Goal: Use online tool/utility: Utilize a website feature to perform a specific function

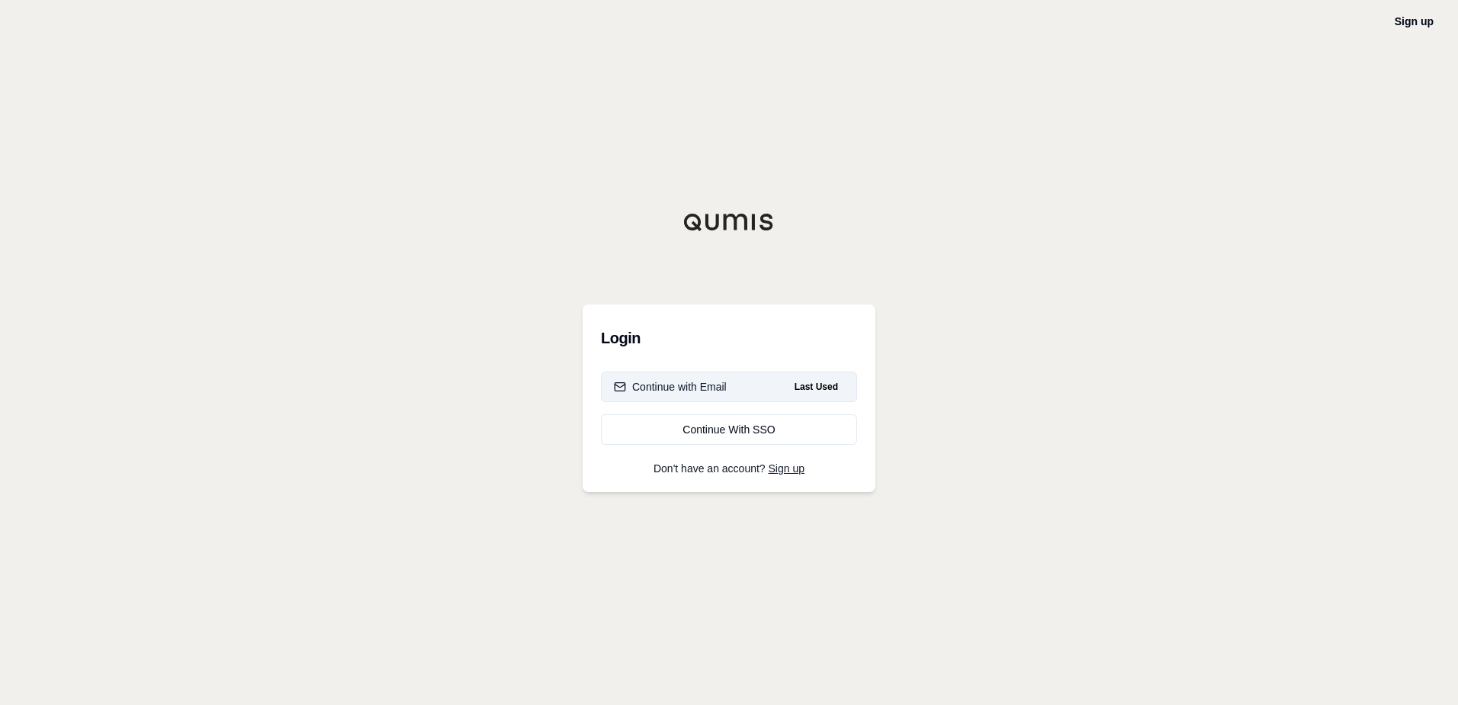
drag, startPoint x: 708, startPoint y: 390, endPoint x: 567, endPoint y: 384, distance: 140.5
click at [707, 390] on div "Continue with Email" at bounding box center [670, 386] width 113 height 15
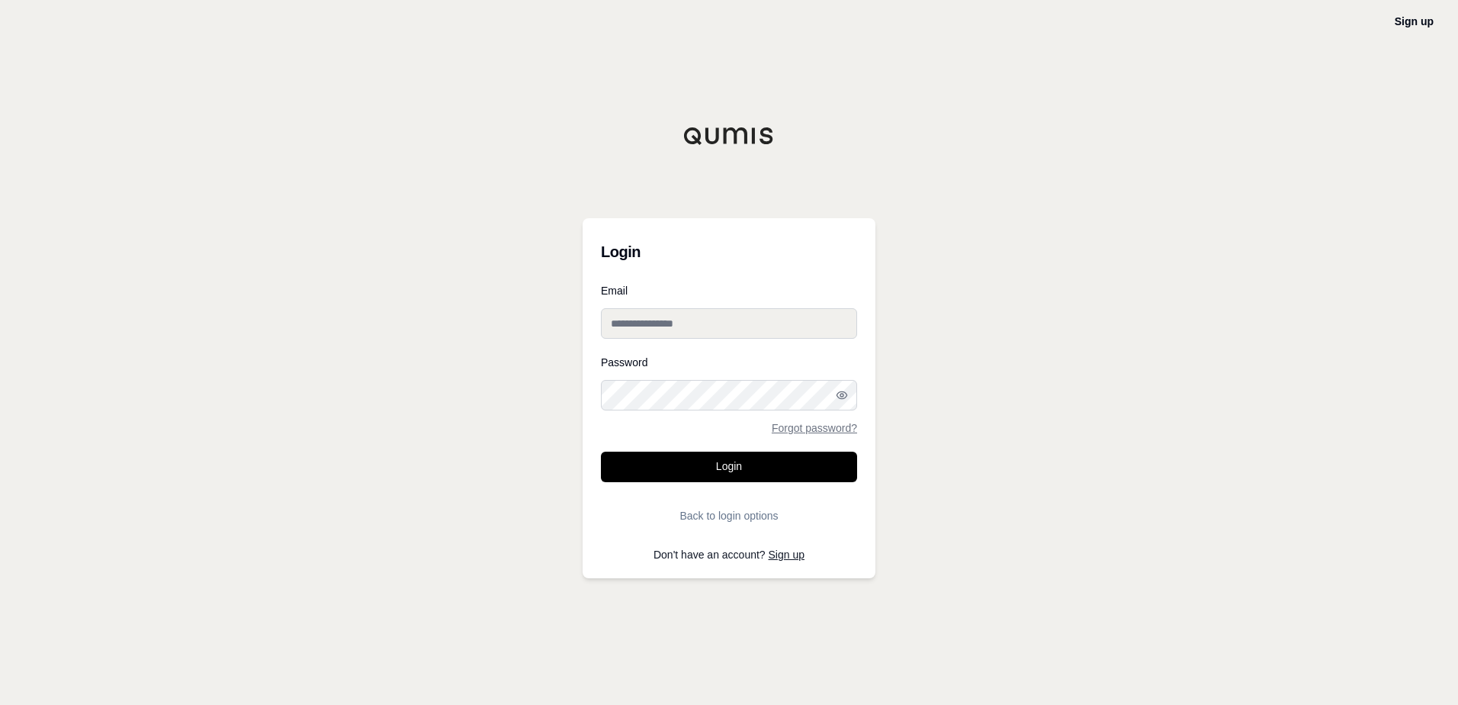
type input "**********"
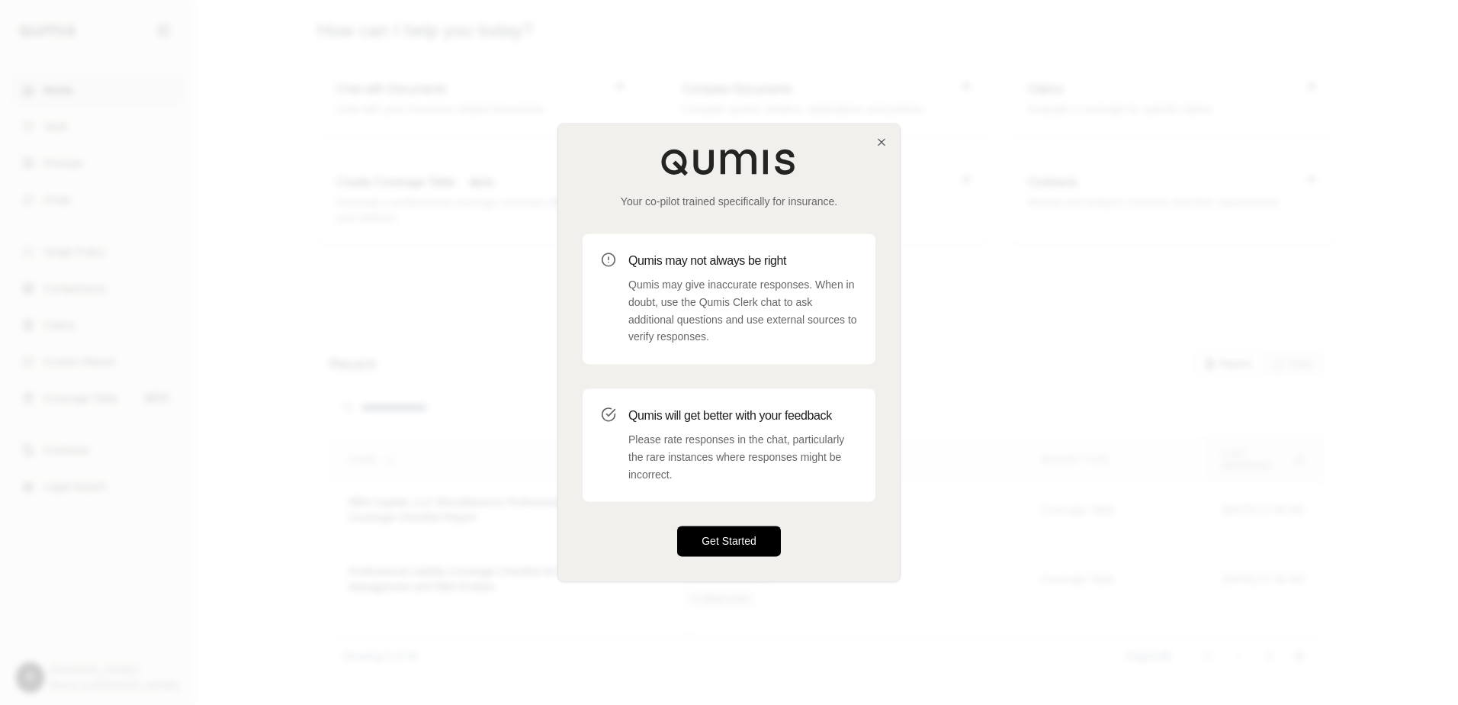
click at [744, 545] on button "Get Started" at bounding box center [729, 541] width 104 height 31
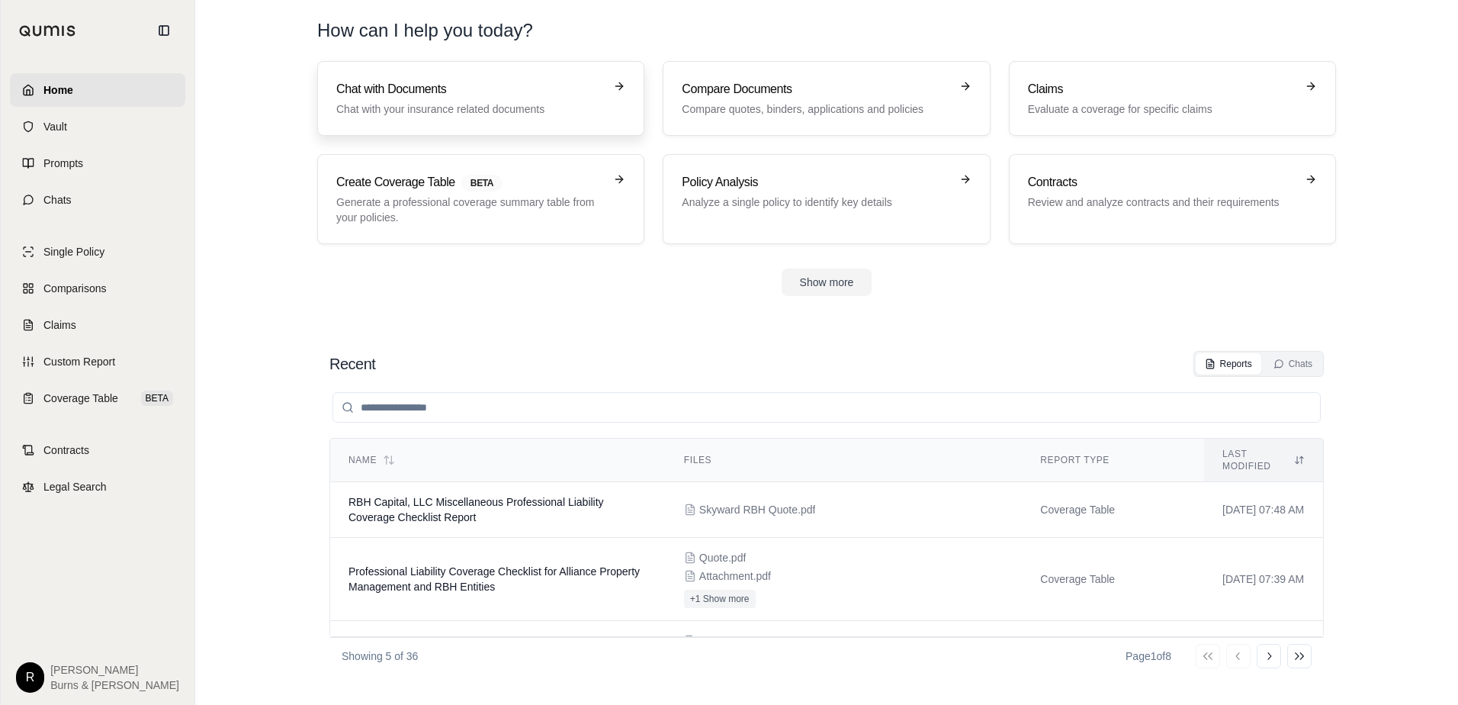
click at [464, 110] on p "Chat with your insurance related documents" at bounding box center [470, 108] width 268 height 15
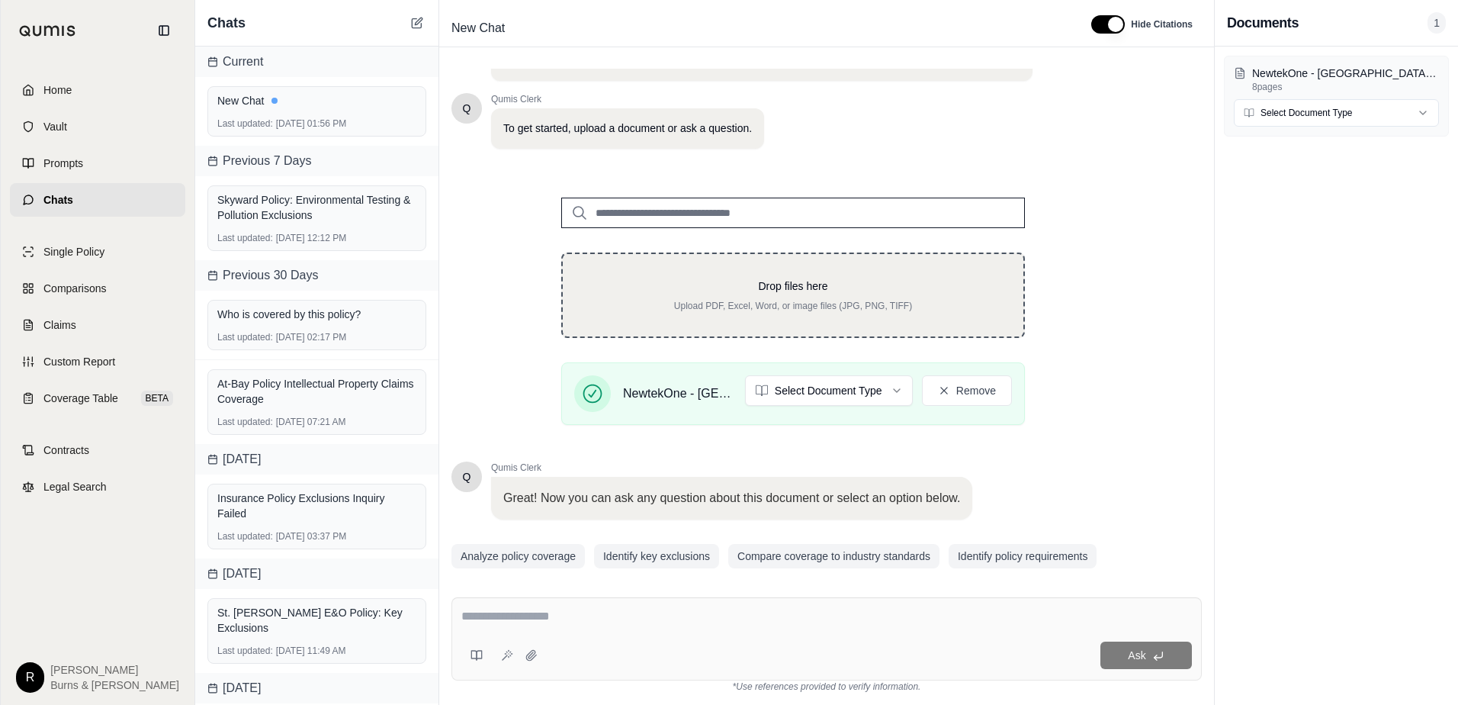
scroll to position [119, 0]
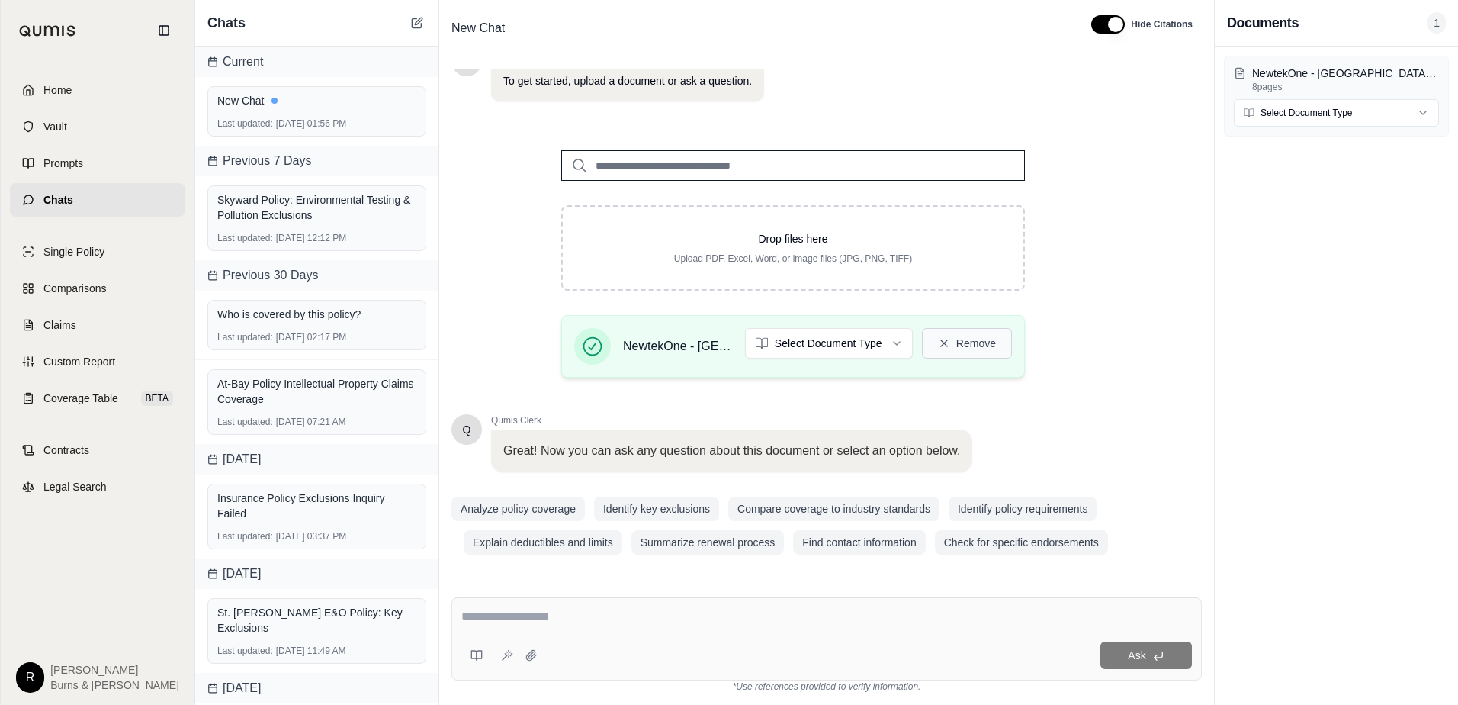
click at [980, 341] on button "Remove" at bounding box center [967, 343] width 90 height 31
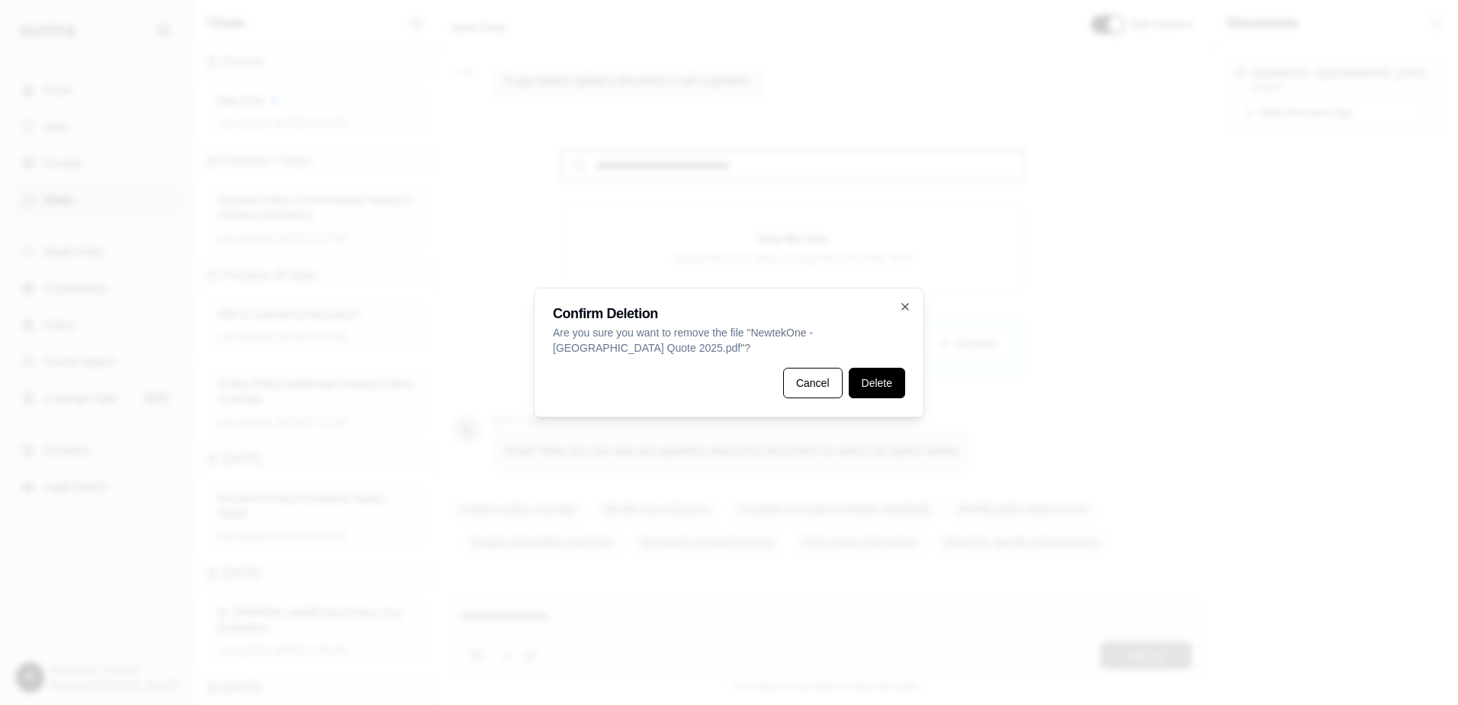
click at [862, 381] on button "Delete" at bounding box center [877, 383] width 56 height 31
